Goal: Entertainment & Leisure: Consume media (video, audio)

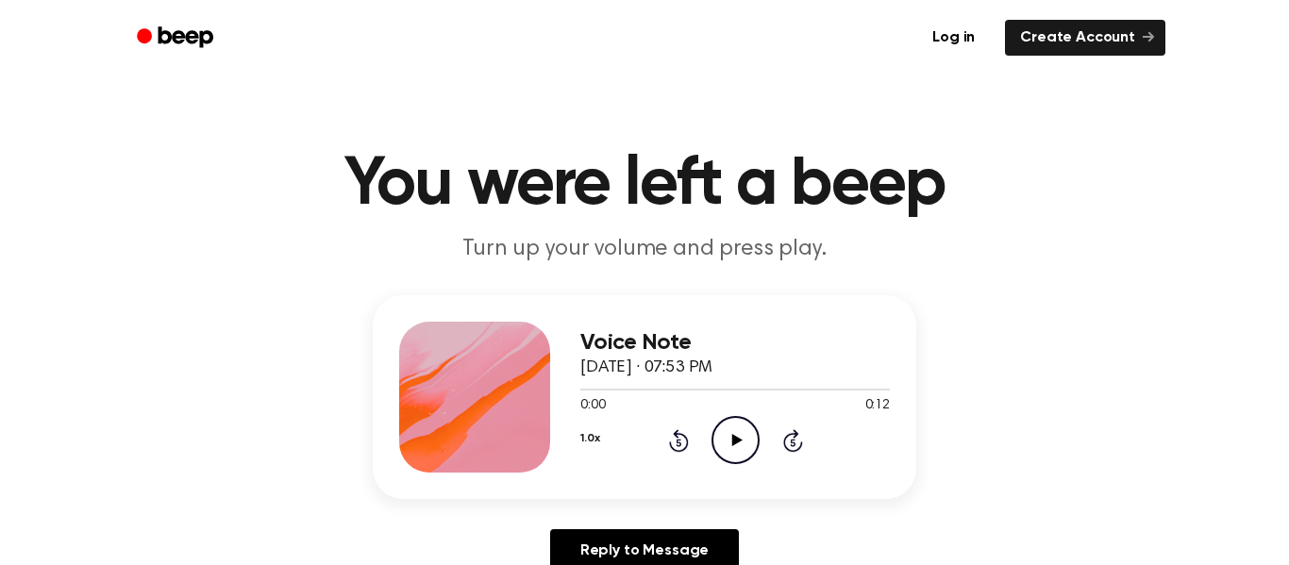
click at [717, 448] on icon "Play Audio" at bounding box center [735, 440] width 48 height 48
click at [712, 444] on circle at bounding box center [735, 440] width 46 height 46
click at [741, 438] on icon "Play Audio" at bounding box center [735, 440] width 48 height 48
click at [741, 420] on icon "Play Audio" at bounding box center [735, 440] width 48 height 48
click at [732, 417] on circle at bounding box center [735, 440] width 46 height 46
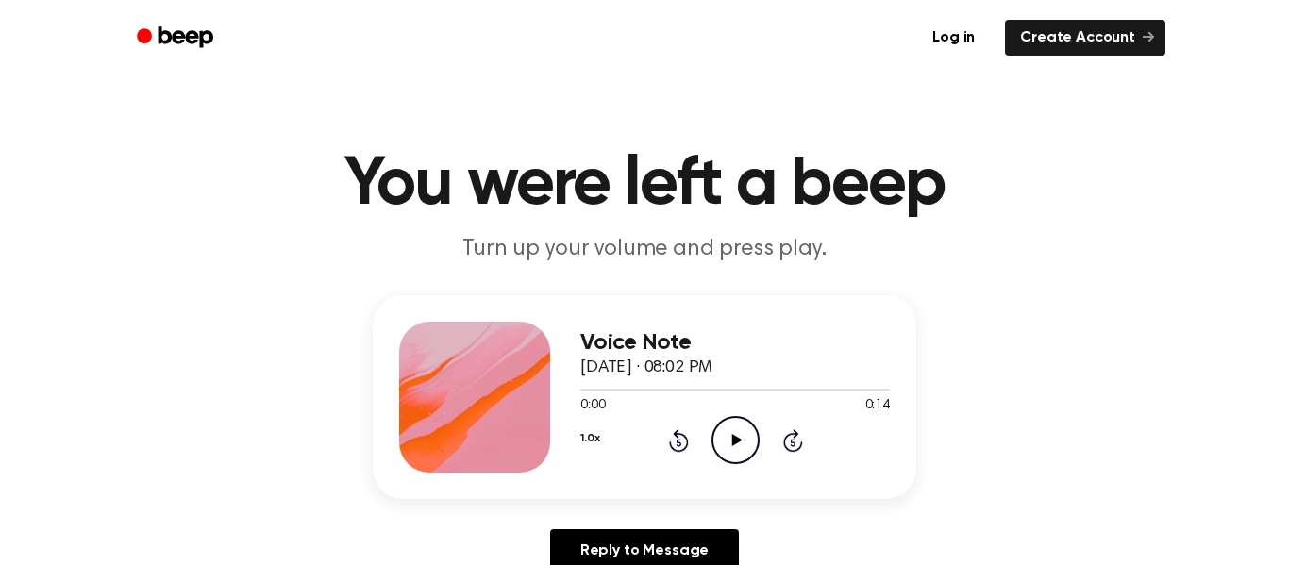
click at [695, 439] on div "1.0x Rewind 5 seconds Play Audio Skip 5 seconds" at bounding box center [734, 440] width 309 height 48
click at [747, 451] on icon "Play Audio" at bounding box center [735, 440] width 48 height 48
click at [717, 432] on icon "Play Audio" at bounding box center [735, 440] width 48 height 48
click at [707, 442] on div "1.0x Rewind 5 seconds Play Audio Skip 5 seconds" at bounding box center [734, 440] width 309 height 48
click at [714, 448] on icon "Play Audio" at bounding box center [735, 440] width 48 height 48
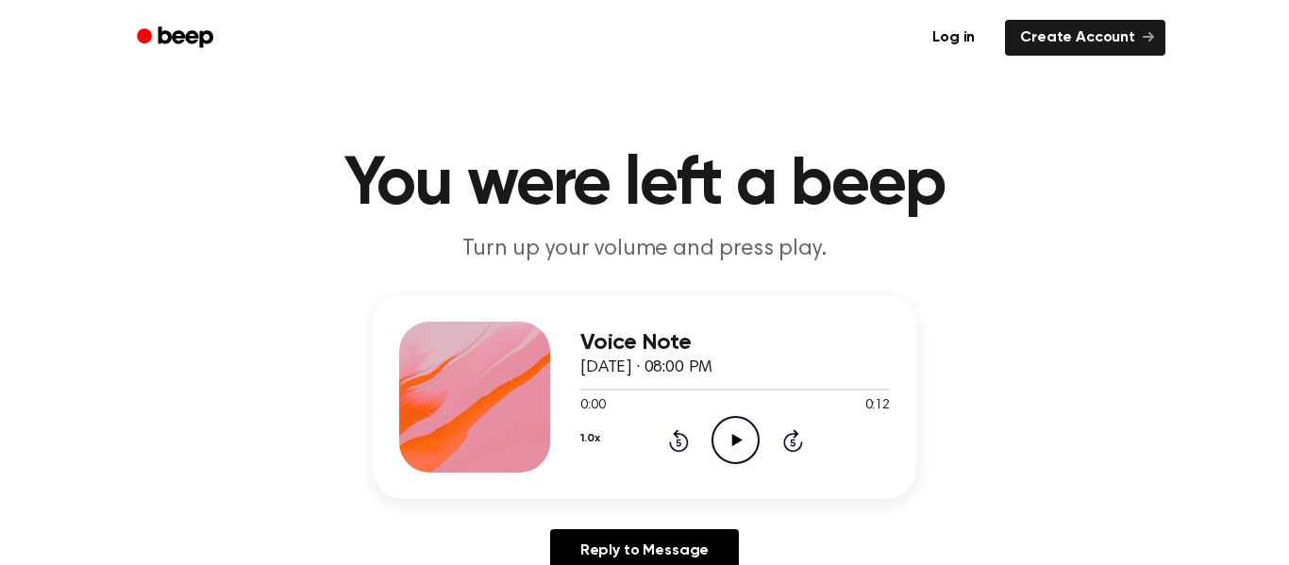
click at [712, 456] on icon "Play Audio" at bounding box center [735, 440] width 48 height 48
click at [741, 441] on icon "Play Audio" at bounding box center [735, 440] width 48 height 48
click at [704, 433] on div "1.0x Rewind 5 seconds Play Audio Skip 5 seconds" at bounding box center [734, 440] width 309 height 48
click at [719, 438] on icon "Play Audio" at bounding box center [735, 440] width 48 height 48
click at [739, 437] on icon at bounding box center [735, 440] width 8 height 12
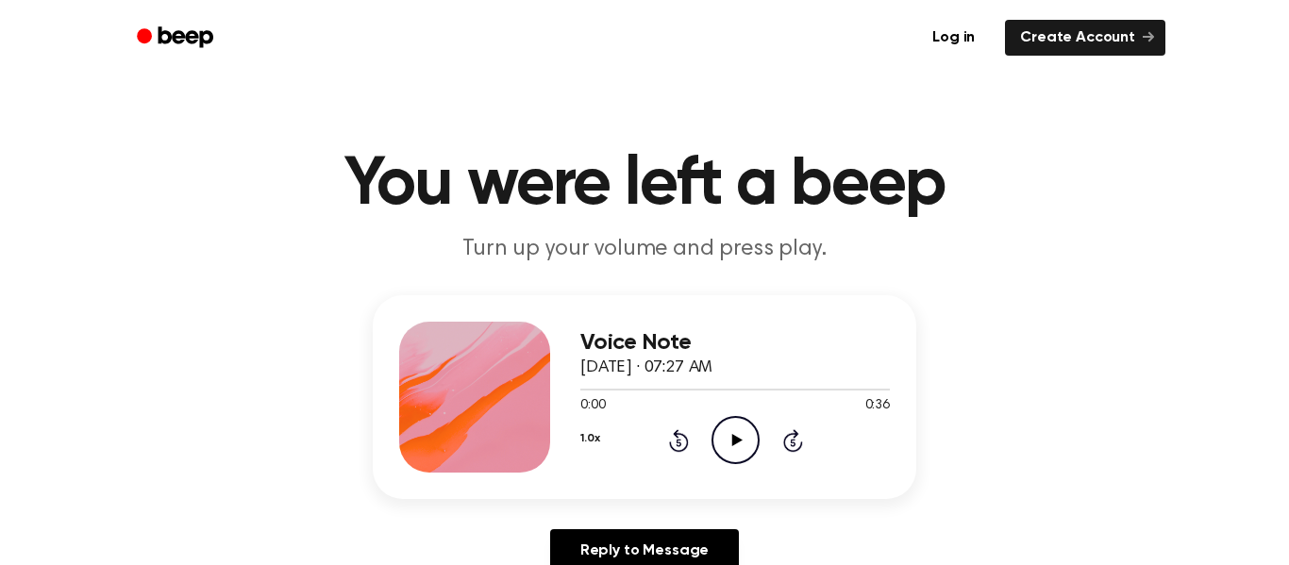
click at [738, 438] on icon "Play Audio" at bounding box center [735, 440] width 48 height 48
click at [689, 395] on div at bounding box center [734, 388] width 309 height 15
click at [627, 388] on div at bounding box center [734, 388] width 309 height 15
click at [594, 389] on div at bounding box center [734, 390] width 309 height 2
click at [749, 446] on icon "Play Audio" at bounding box center [735, 440] width 48 height 48
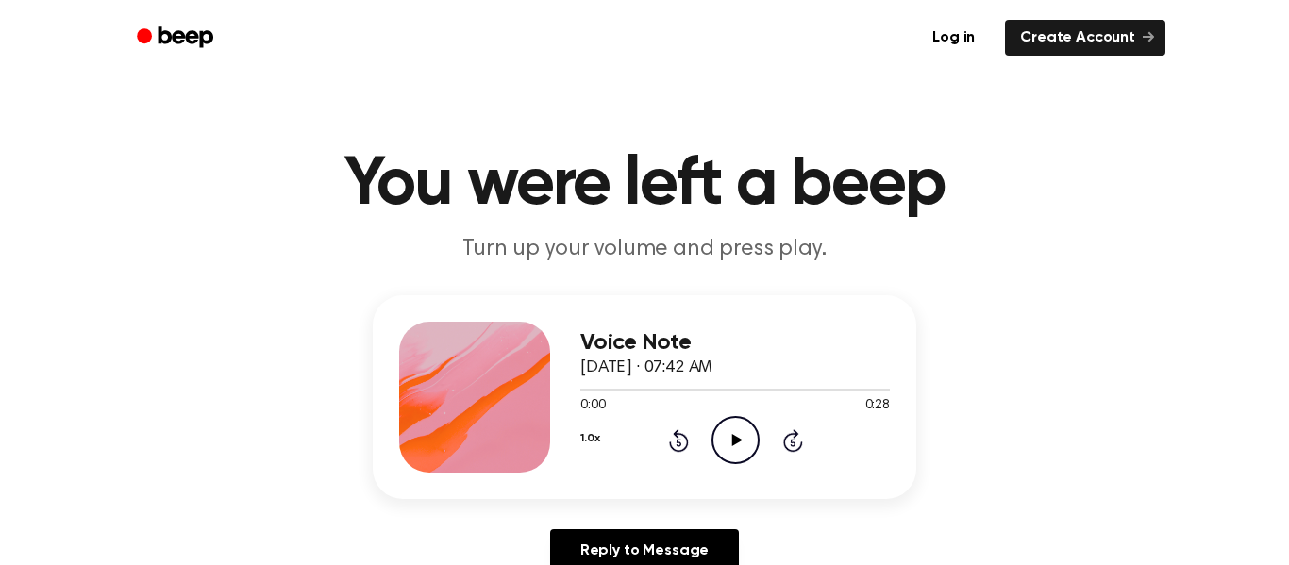
click at [707, 445] on div "1.0x Rewind 5 seconds Play Audio Skip 5 seconds" at bounding box center [734, 440] width 309 height 48
click at [721, 459] on circle at bounding box center [735, 440] width 46 height 46
